Goal: Transaction & Acquisition: Purchase product/service

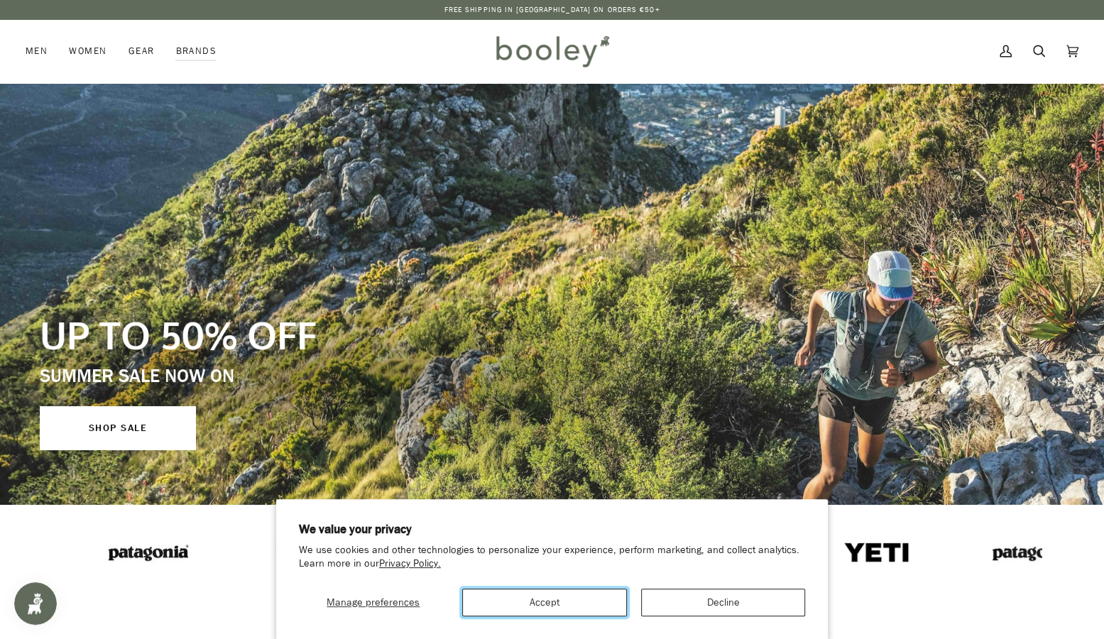
click at [586, 604] on button "Accept" at bounding box center [544, 603] width 165 height 28
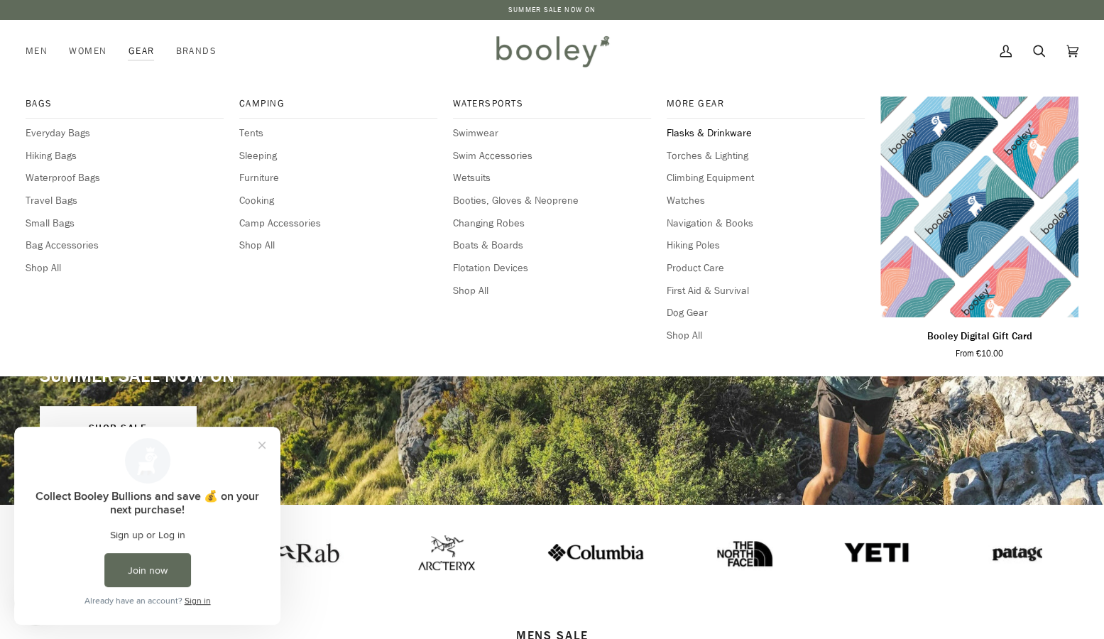
click at [727, 129] on span "Flasks & Drinkware" at bounding box center [766, 134] width 198 height 16
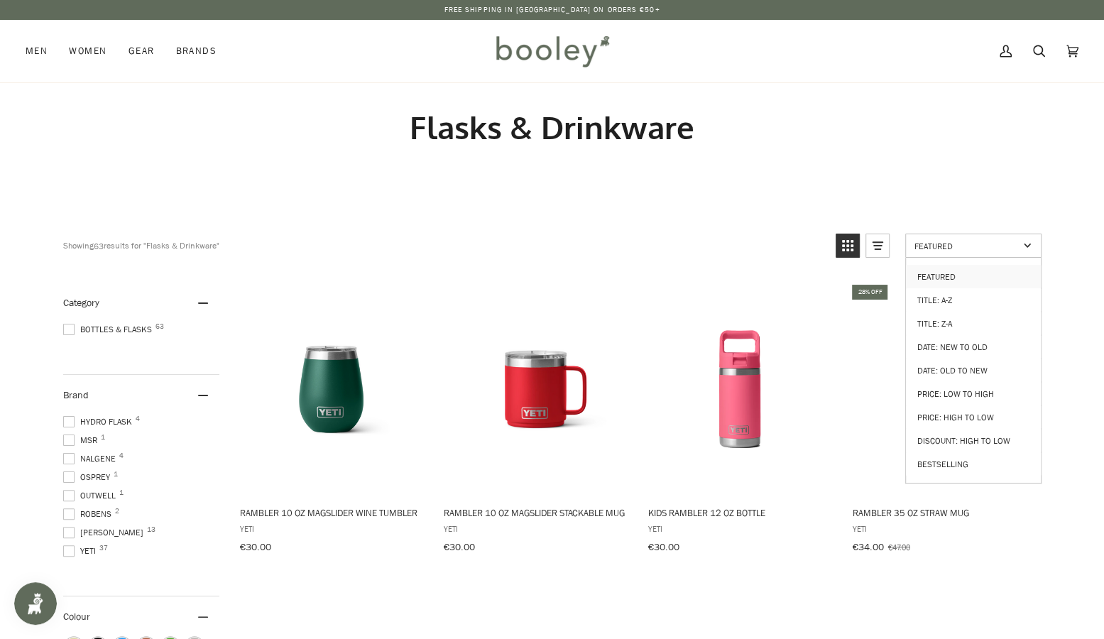
click at [959, 246] on span "Featured" at bounding box center [967, 246] width 104 height 12
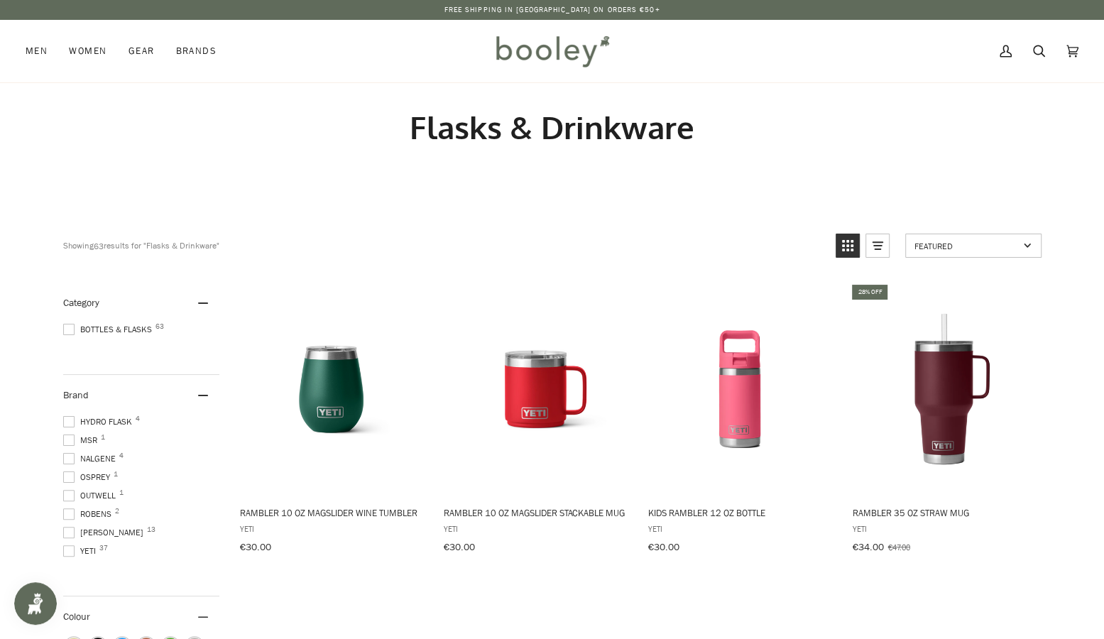
click at [959, 246] on span "Featured" at bounding box center [967, 246] width 104 height 12
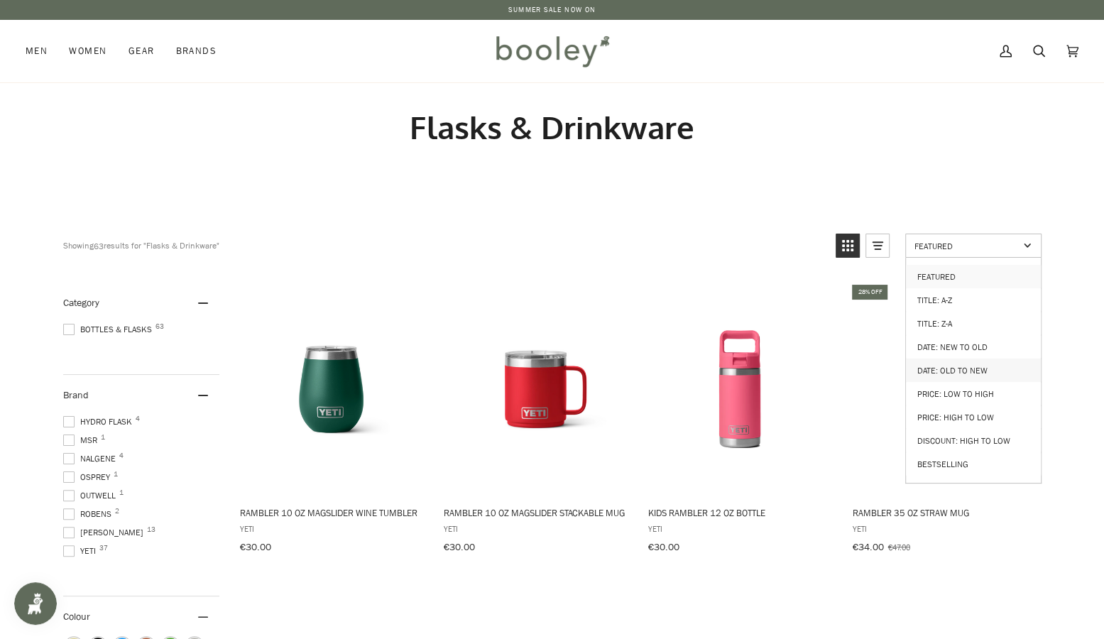
click at [975, 365] on link "Date: Old to New" at bounding box center [973, 370] width 135 height 23
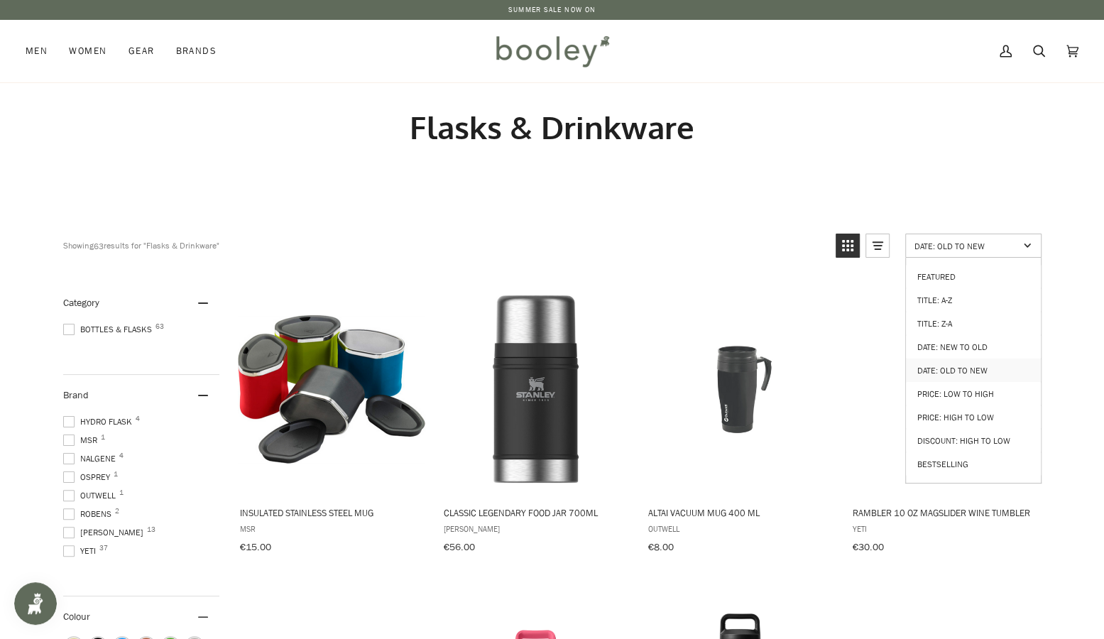
click at [980, 240] on span "Date: Old to New" at bounding box center [967, 246] width 104 height 12
click at [984, 245] on span "Date: Old to New" at bounding box center [967, 246] width 104 height 12
click at [973, 388] on link "Price: Low to High" at bounding box center [973, 393] width 135 height 23
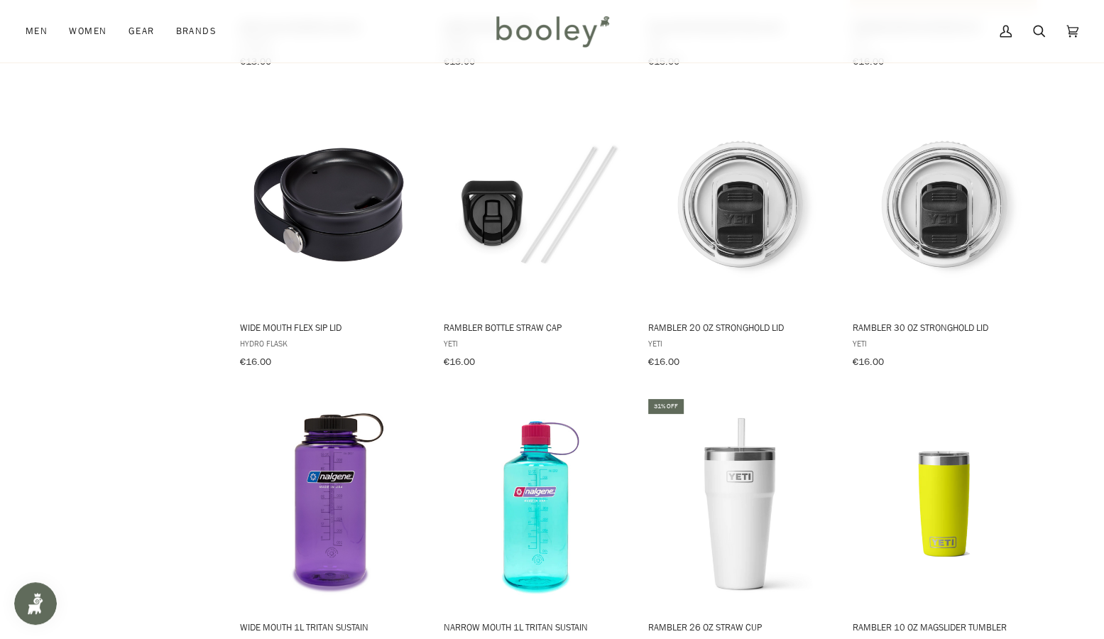
scroll to position [1278, 0]
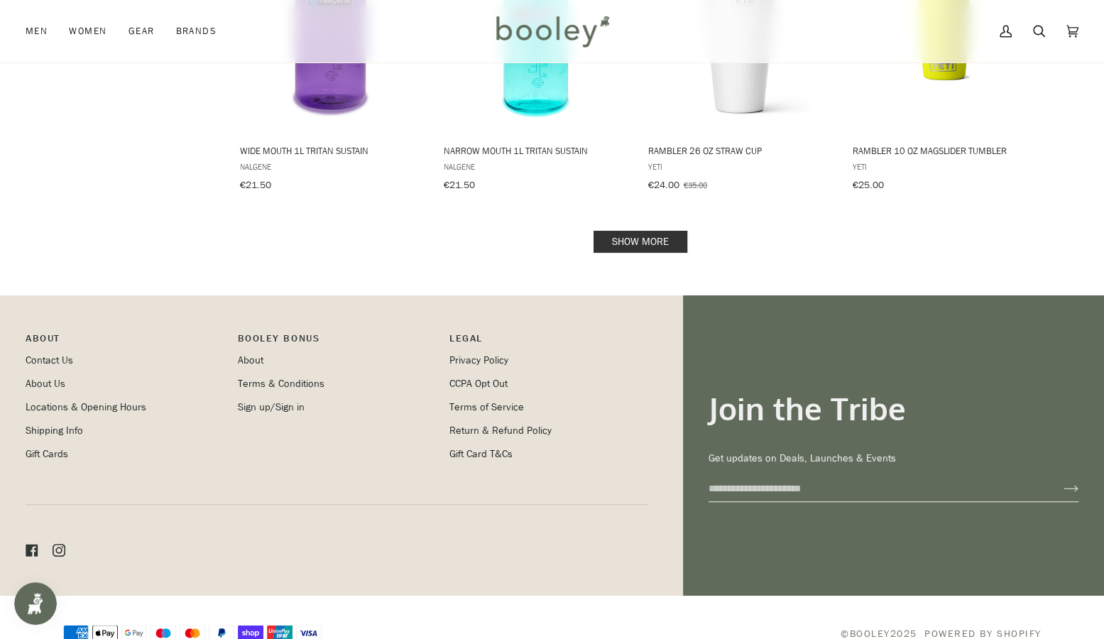
click at [651, 234] on link "Show more" at bounding box center [641, 242] width 94 height 22
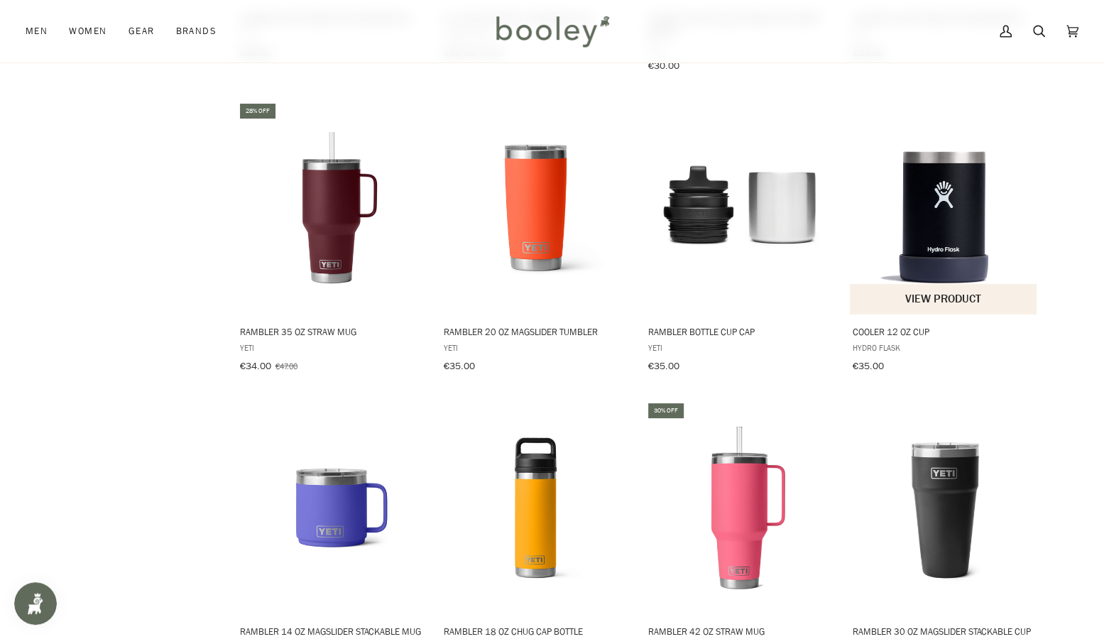
scroll to position [2763, 0]
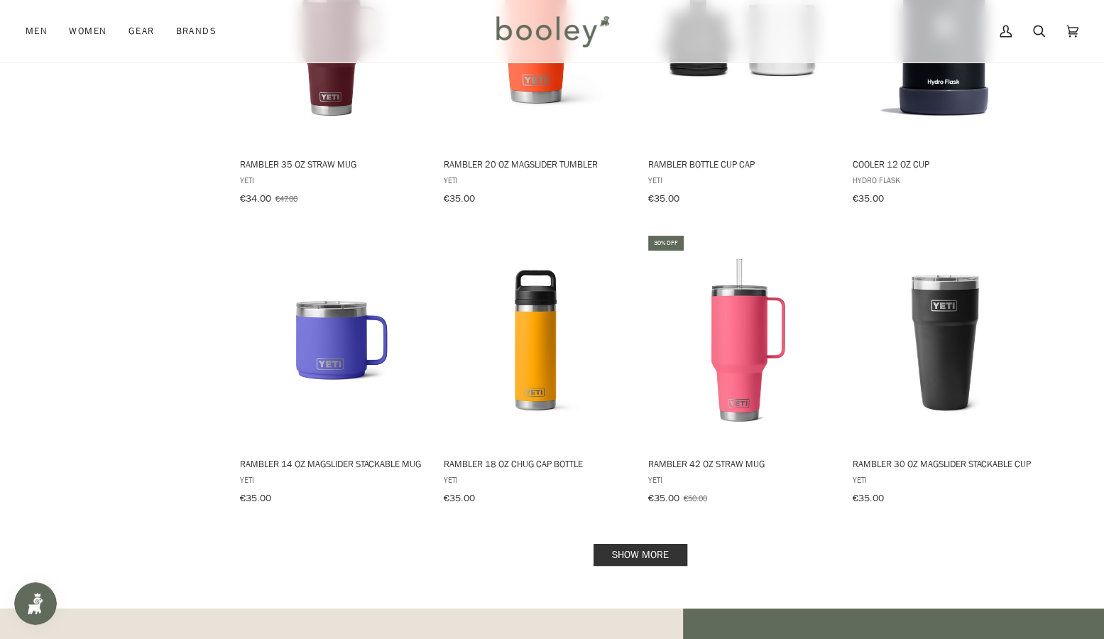
click at [614, 544] on link "Show more" at bounding box center [641, 555] width 94 height 22
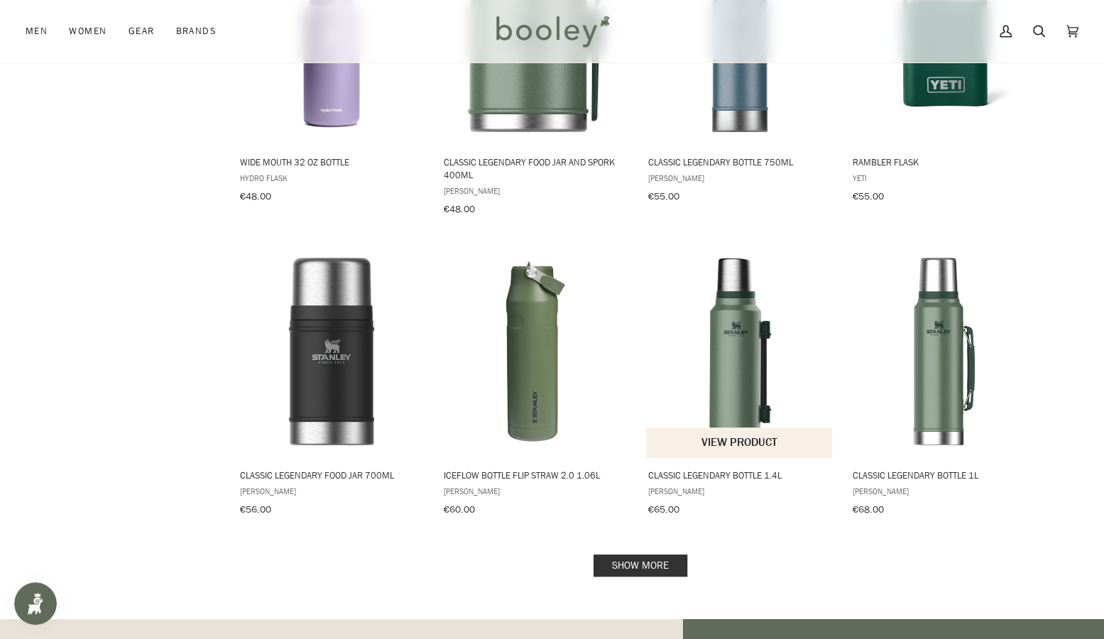
scroll to position [4254, 0]
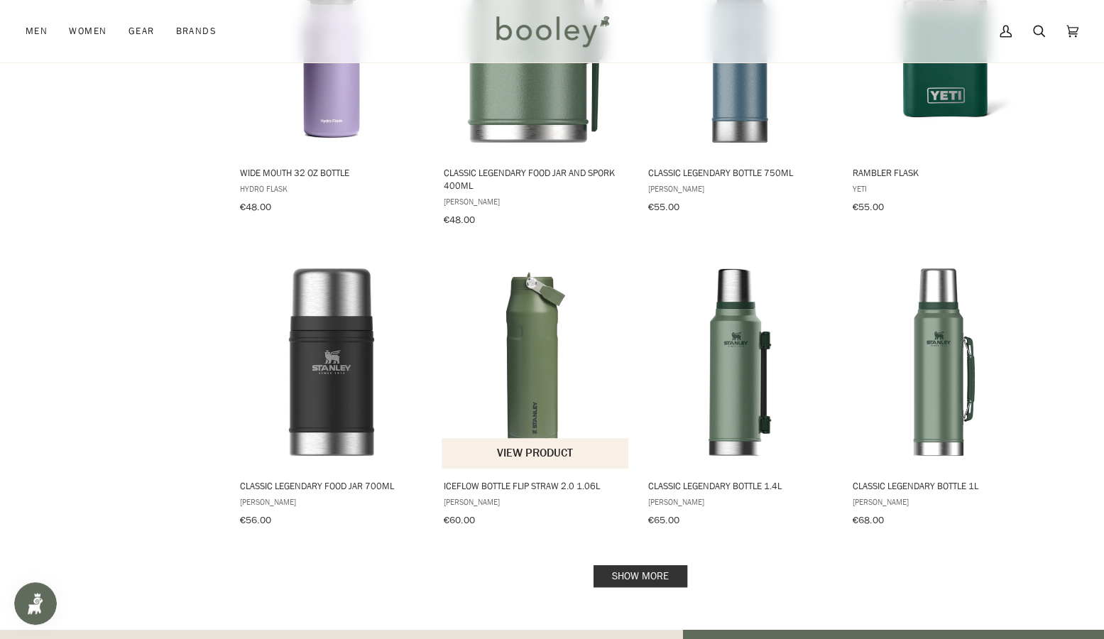
click at [543, 347] on img "IceFlow Bottle Flip Straw 2.0 1.06L" at bounding box center [536, 362] width 188 height 188
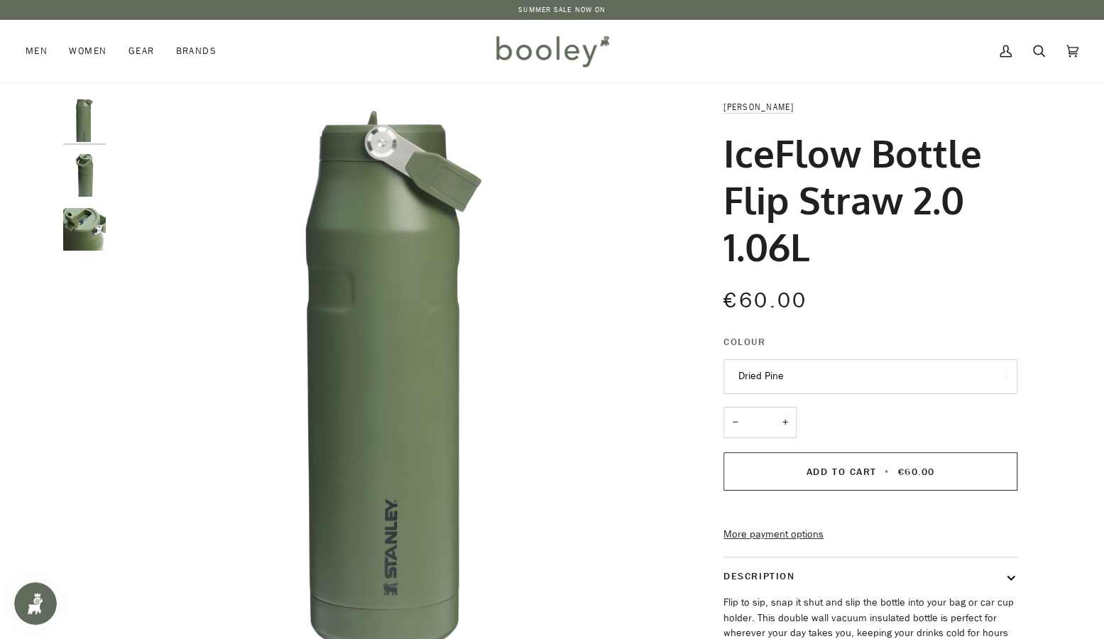
click at [96, 175] on img "Stanley IceFlow Bottle Flip Straw 2.0 1.06L Dried Pine - Booley Galway" at bounding box center [84, 175] width 43 height 43
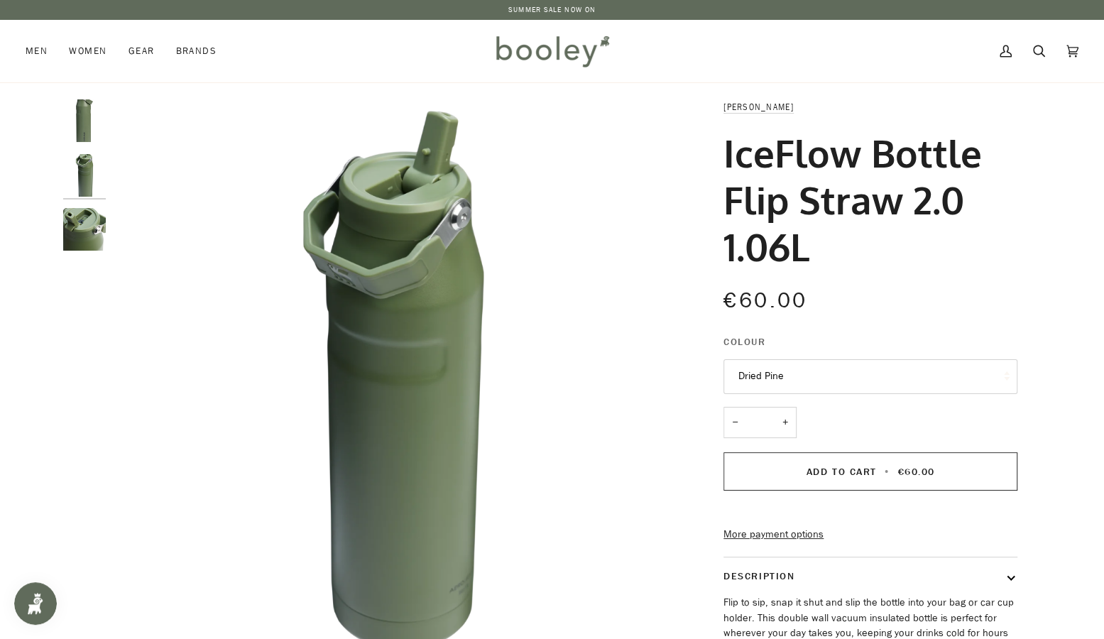
click at [78, 227] on img "Stanley IceFlow Bottle Flip Straw 2.0 1.06L Dried Pine - Booley Galway" at bounding box center [84, 229] width 43 height 43
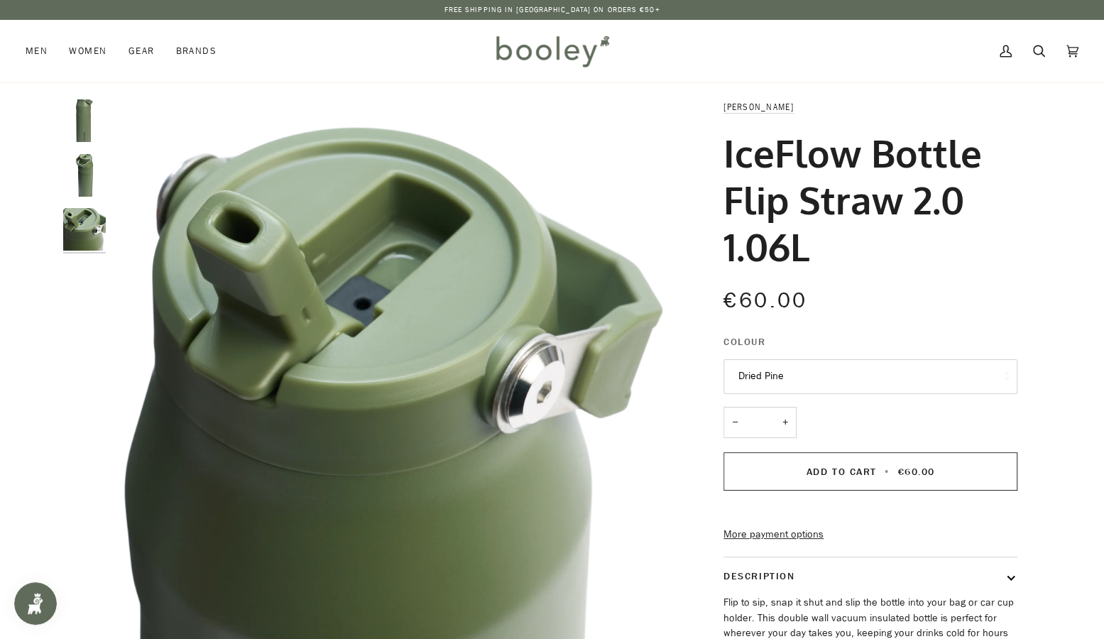
click at [790, 379] on button "Dried Pine" at bounding box center [871, 376] width 294 height 35
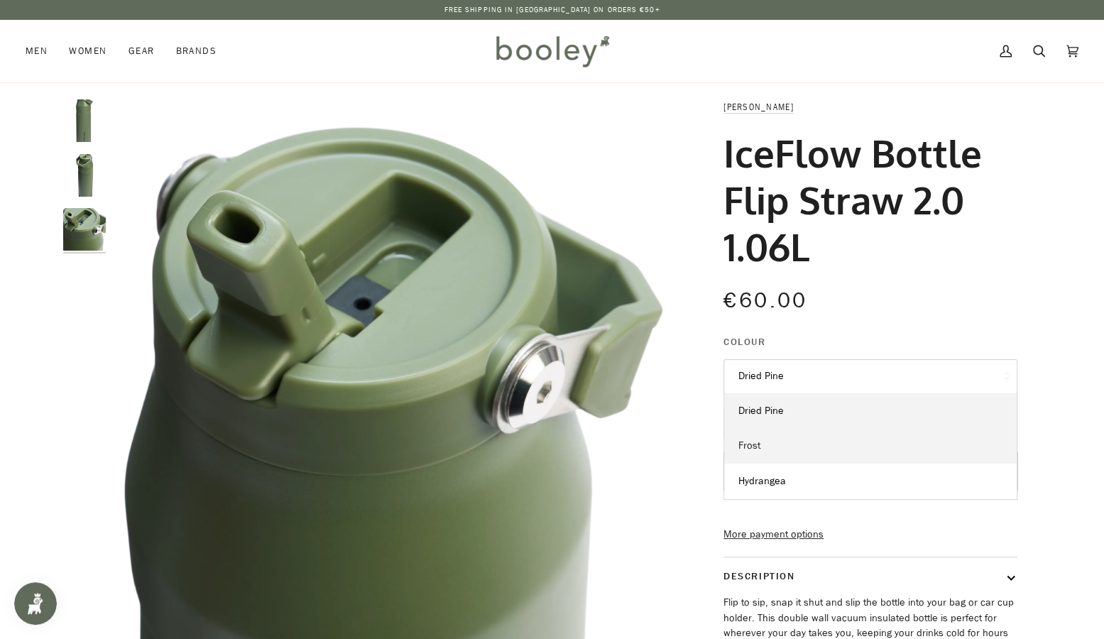
click at [771, 449] on link "Frost" at bounding box center [870, 446] width 293 height 36
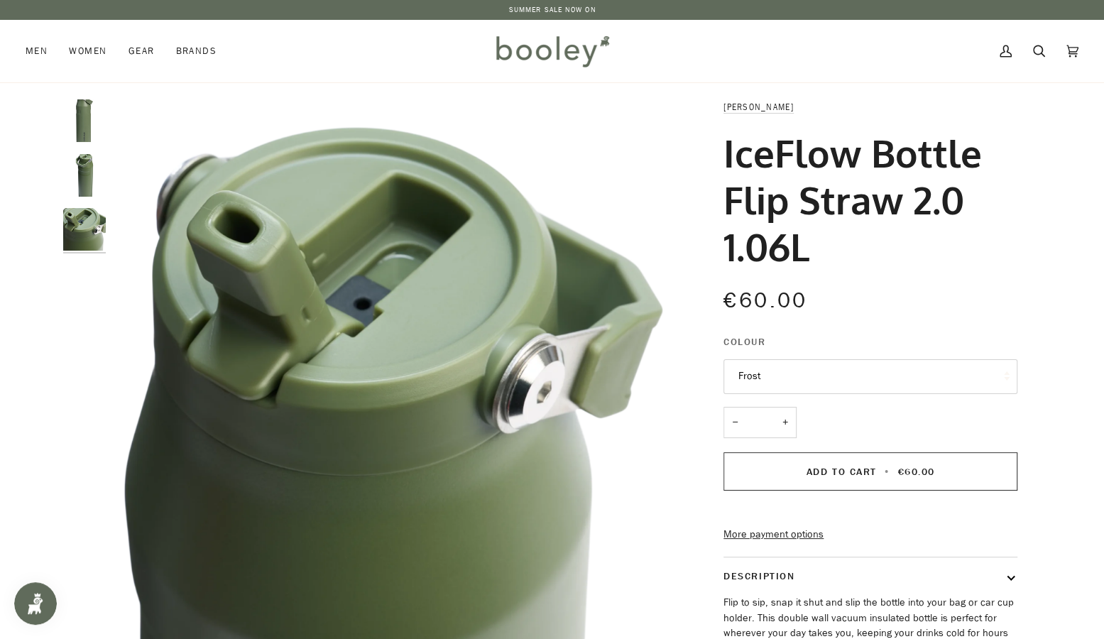
click at [773, 379] on button "Frost" at bounding box center [871, 376] width 294 height 35
click at [766, 482] on span "Hydrangea" at bounding box center [763, 480] width 48 height 13
click at [804, 381] on button "Hydrangea" at bounding box center [871, 376] width 294 height 35
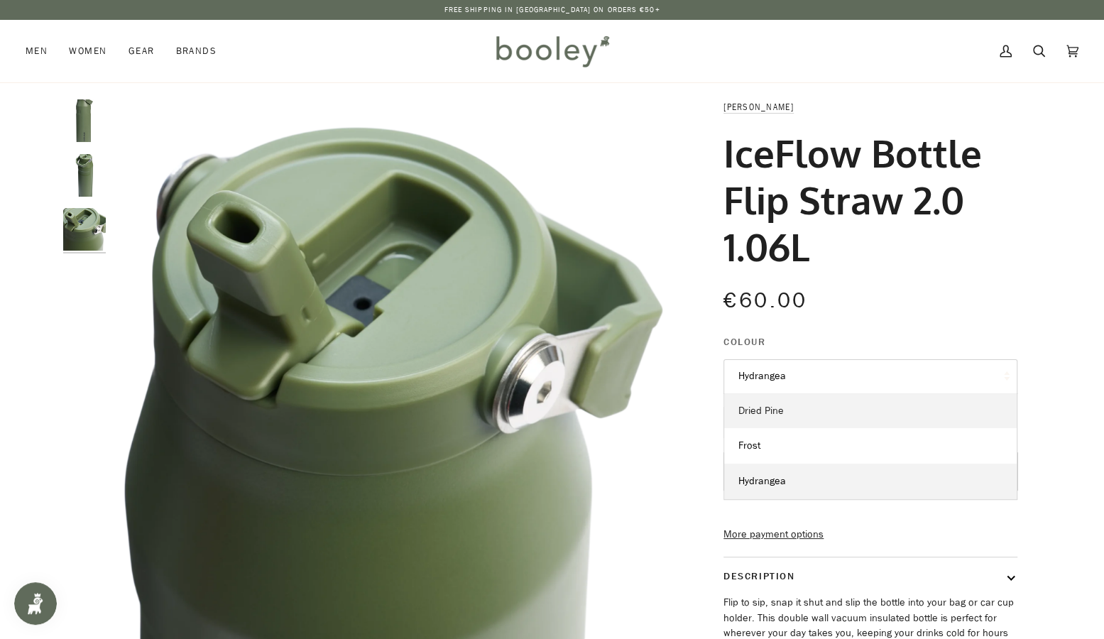
click at [793, 418] on link "Dried Pine" at bounding box center [870, 411] width 293 height 36
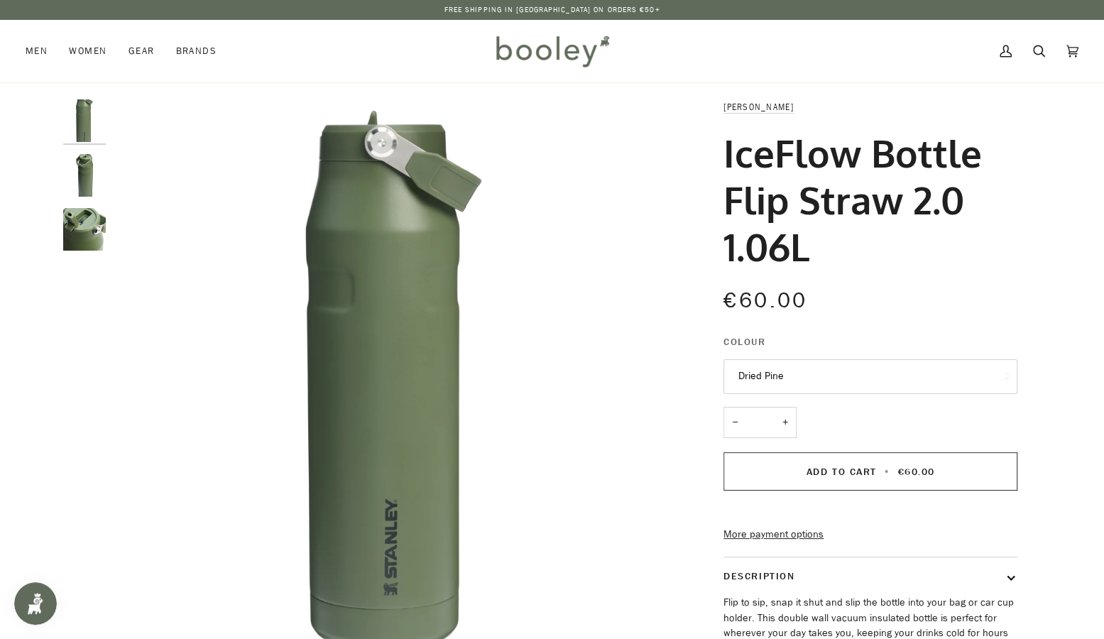
click at [881, 330] on div "€60.00 Sale • Save" at bounding box center [871, 309] width 294 height 50
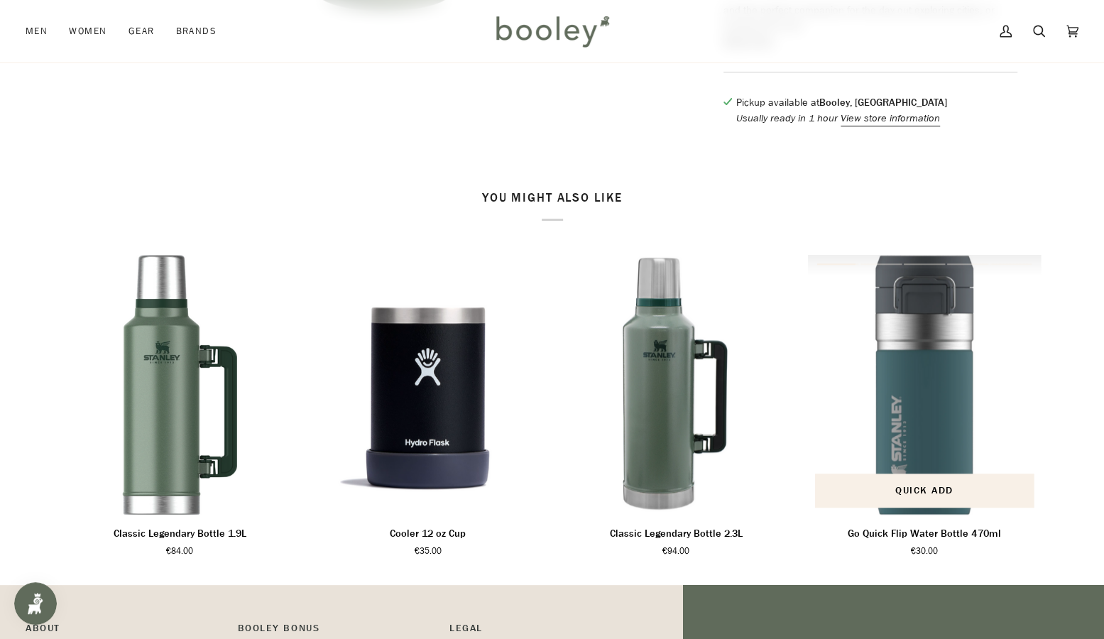
scroll to position [710, 0]
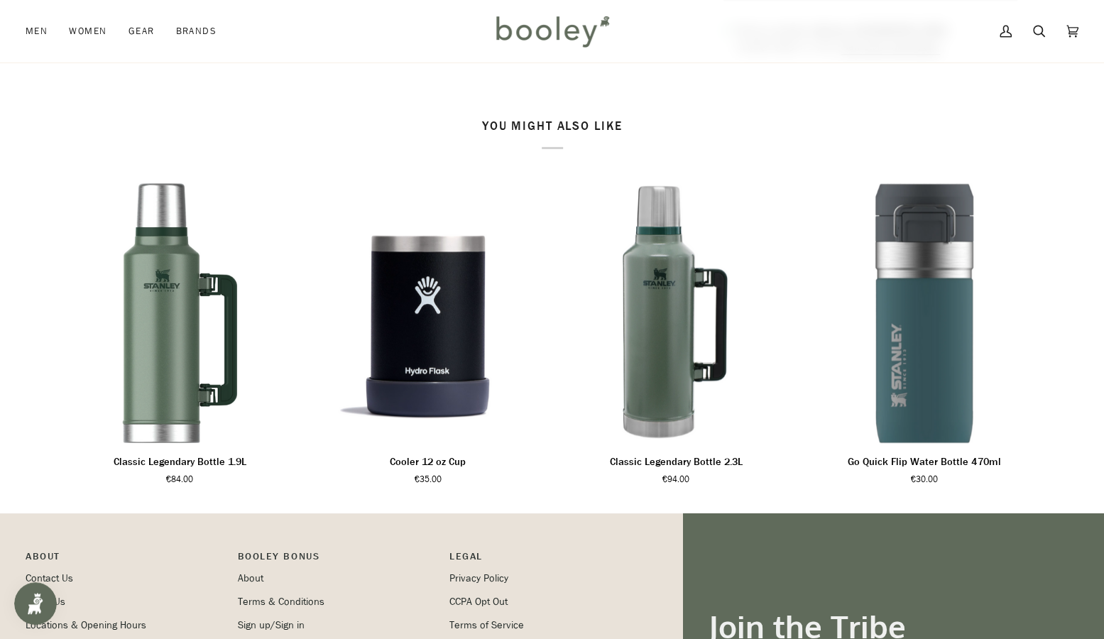
click at [1056, 175] on div "You might also like Related products Recently viewed See all See all 1 2 3 4 5 …" at bounding box center [553, 304] width 1030 height 420
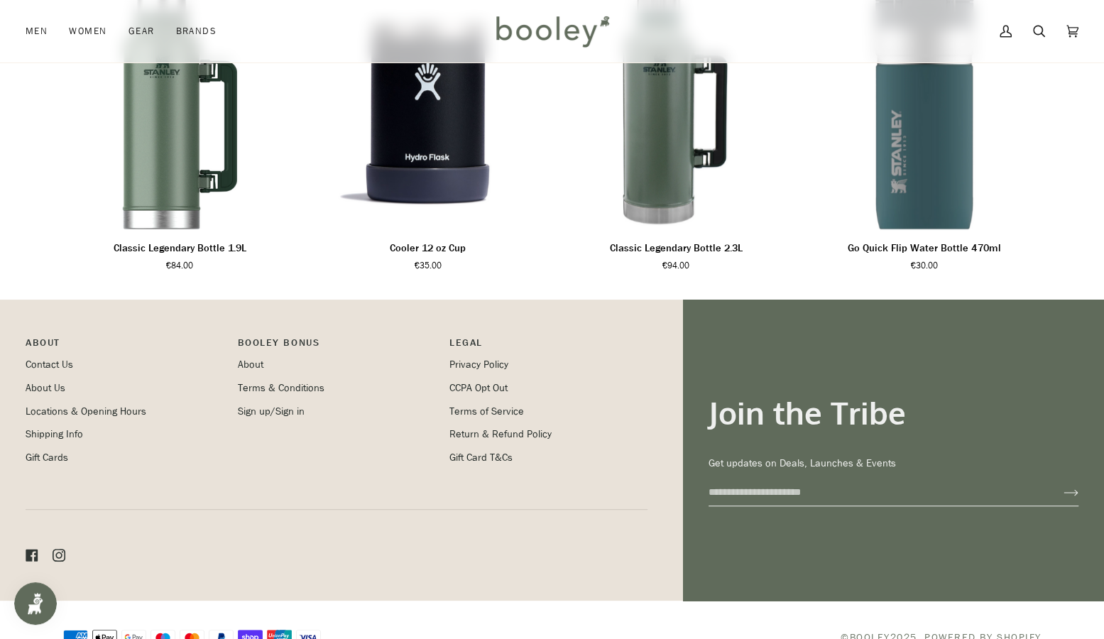
scroll to position [840, 0]
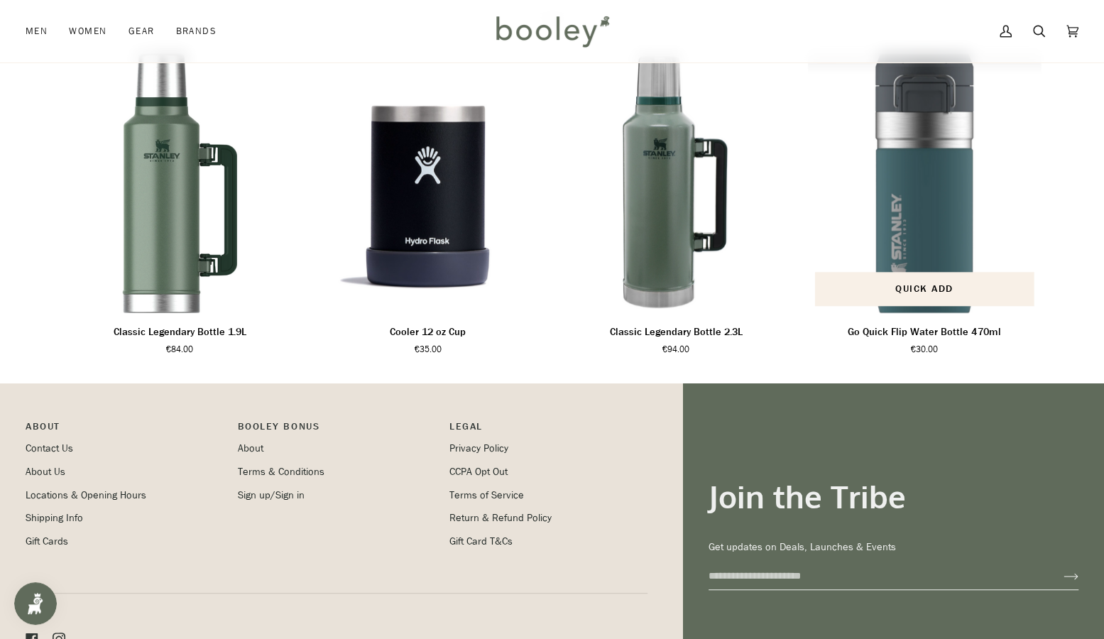
click at [969, 219] on img "Go Quick Flip Water Bottle 470ml" at bounding box center [925, 183] width 234 height 260
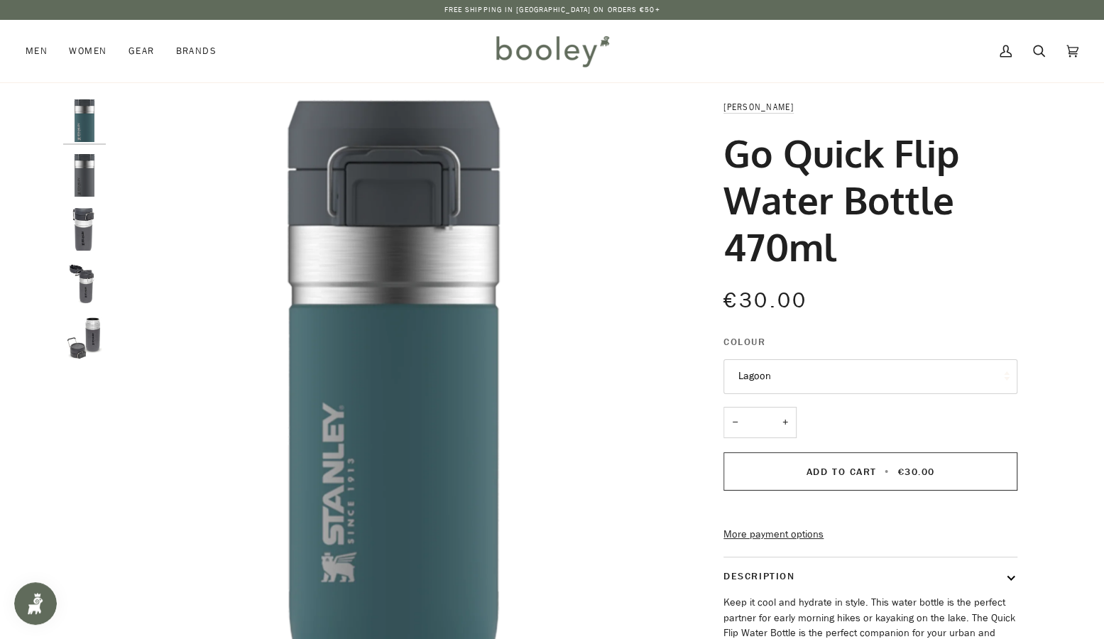
click at [75, 165] on img "Stanley Go Quick Flip Water Bottle 470ml Charcoal - Booley Galway" at bounding box center [84, 175] width 43 height 43
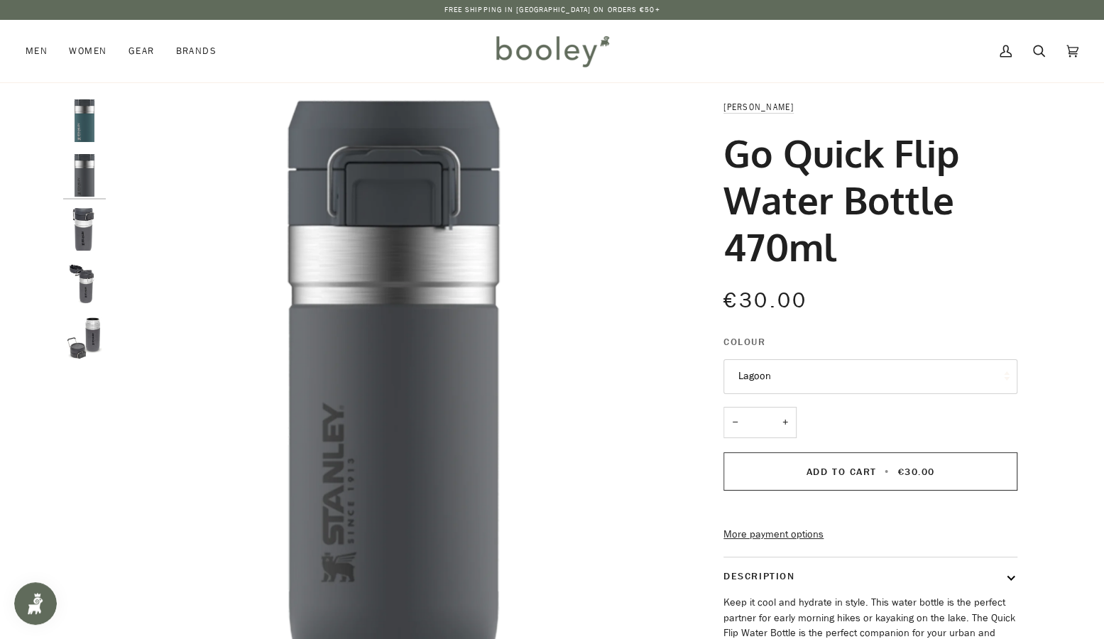
click at [72, 244] on img "Stanley Go Quick Flip Water Bottle 0.47L Charcoal - Booley Galway" at bounding box center [84, 229] width 43 height 43
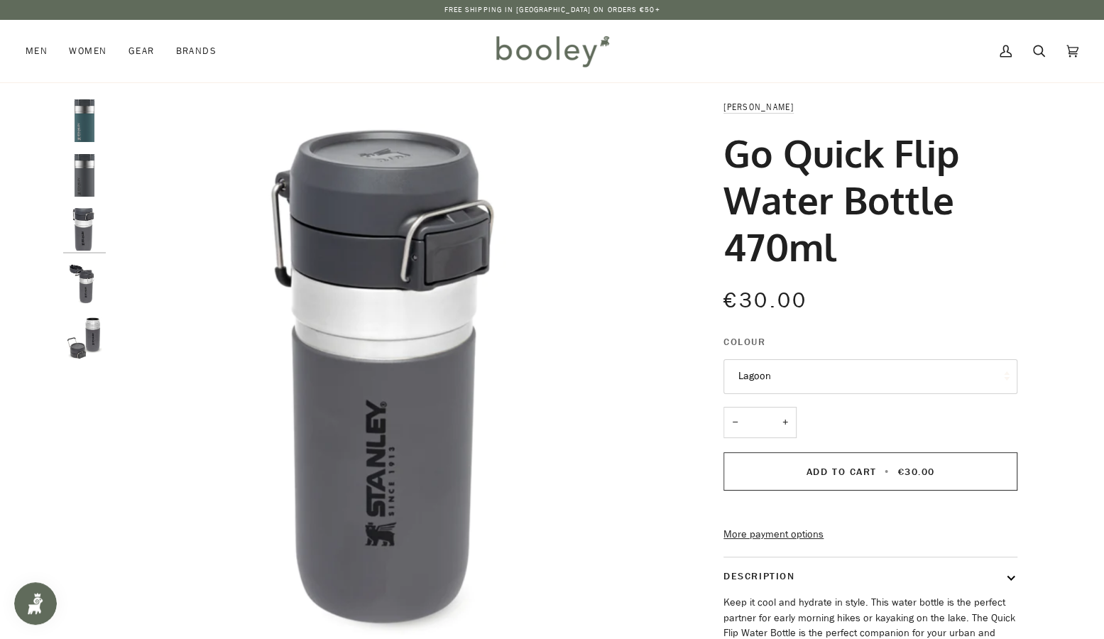
click at [80, 288] on img "Stanley Go Quick Flip Water Bottle 0.47L - Booley Galway" at bounding box center [84, 284] width 43 height 43
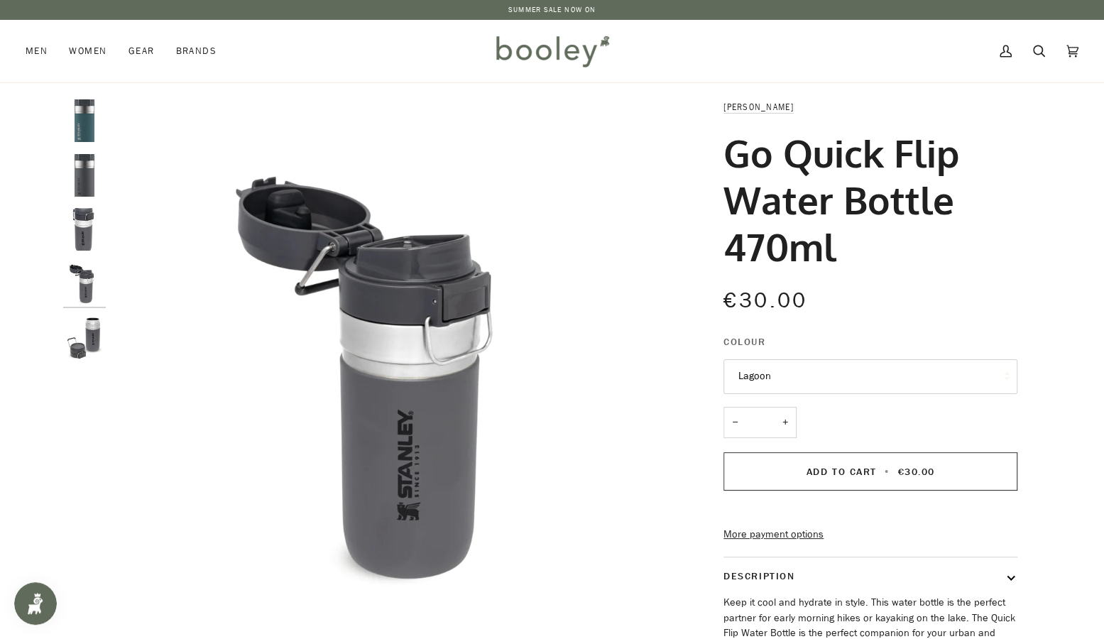
click at [87, 240] on img "Stanley Go Quick Flip Water Bottle 0.47L Charcoal - Booley Galway" at bounding box center [84, 229] width 43 height 43
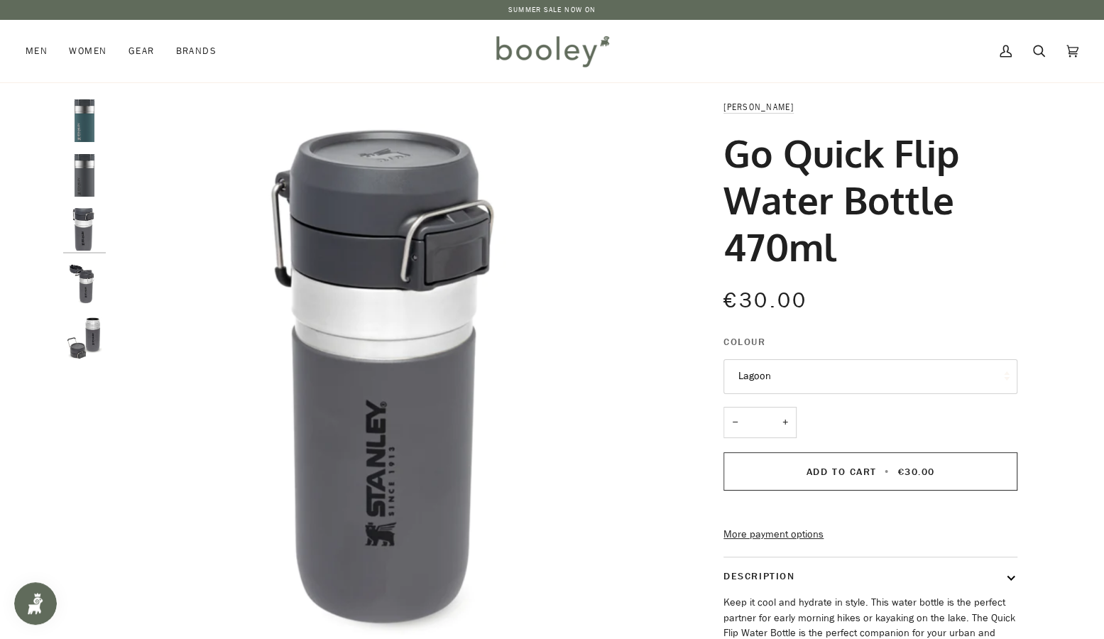
click at [90, 288] on img "Stanley Go Quick Flip Water Bottle 0.47L - Booley Galway" at bounding box center [84, 284] width 43 height 43
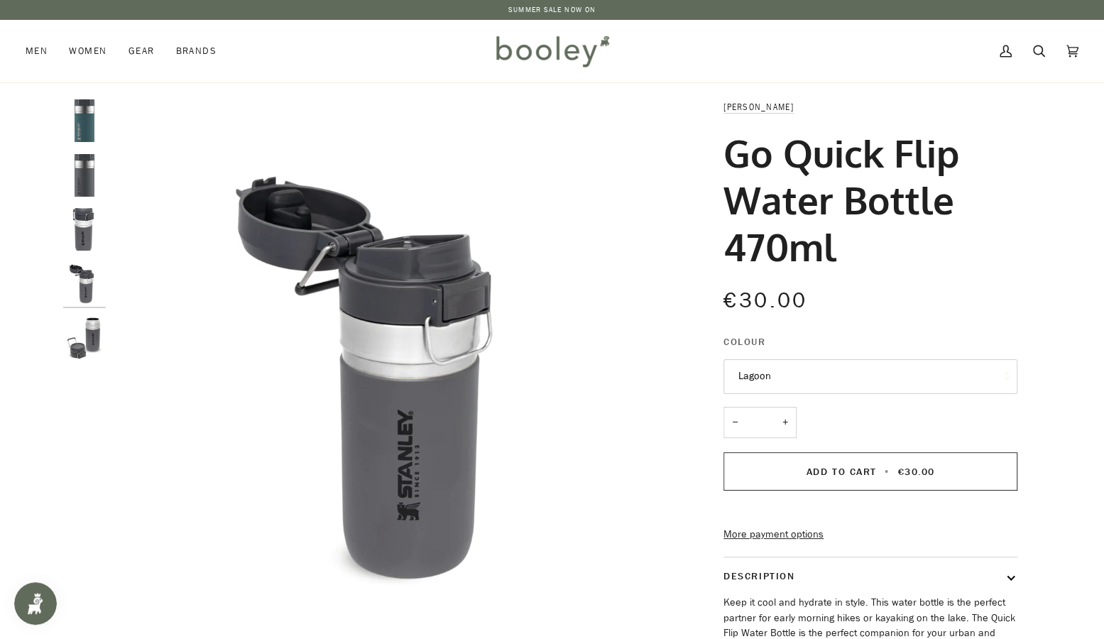
click at [80, 323] on img "Stanley Go Quick Flip Water Bottle 0.47L - Booley Galway" at bounding box center [84, 338] width 43 height 43
